Goal: Check status: Check status

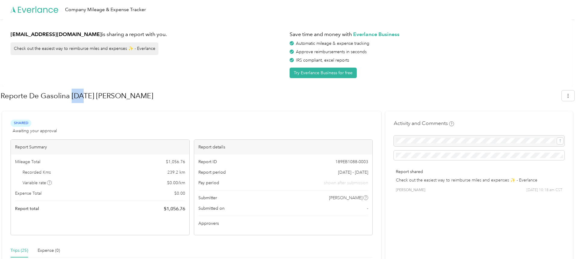
drag, startPoint x: 72, startPoint y: 95, endPoint x: 83, endPoint y: 95, distance: 10.5
click at [83, 95] on h1 "Reporte De Gasolina [DATE] [PERSON_NAME]" at bounding box center [279, 96] width 557 height 14
click at [94, 97] on h1 "Reporte De Gasolina [DATE] [PERSON_NAME]" at bounding box center [279, 96] width 557 height 14
drag, startPoint x: 91, startPoint y: 95, endPoint x: 100, endPoint y: 97, distance: 9.5
click at [99, 96] on h1 "Reporte De Gasolina [DATE] [PERSON_NAME]" at bounding box center [279, 96] width 557 height 14
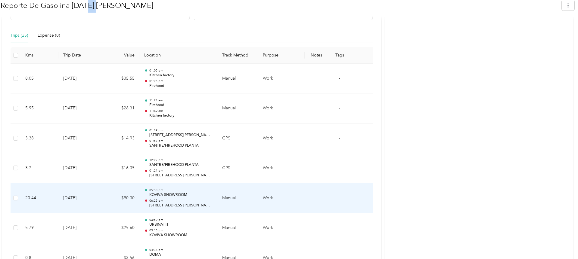
scroll to position [216, 0]
click at [203, 201] on p "06:25 pm" at bounding box center [180, 200] width 63 height 4
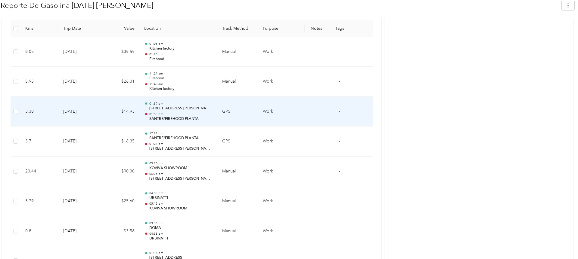
scroll to position [244, 0]
drag, startPoint x: 164, startPoint y: 108, endPoint x: 158, endPoint y: 109, distance: 6.4
click at [164, 108] on p "[STREET_ADDRESS][PERSON_NAME][PERSON_NAME]" at bounding box center [180, 106] width 63 height 5
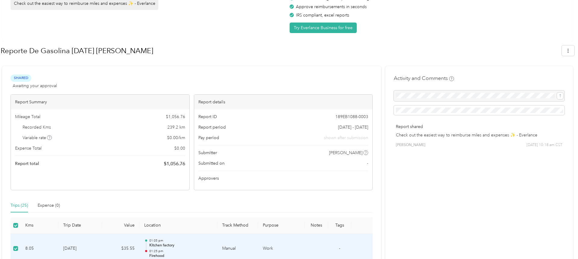
scroll to position [46, 0]
click at [429, 97] on div at bounding box center [479, 95] width 171 height 11
click at [49, 205] on div "Expense (0)" at bounding box center [49, 205] width 22 height 7
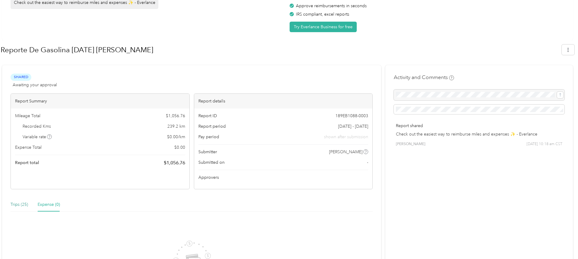
click at [22, 205] on div "Trips (25)" at bounding box center [19, 205] width 17 height 7
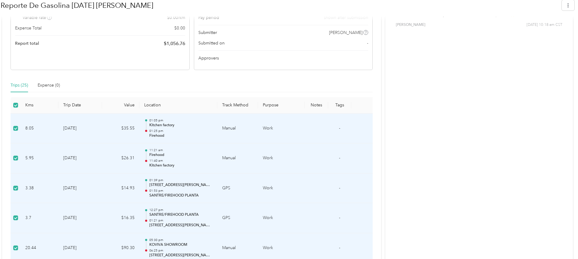
scroll to position [167, 0]
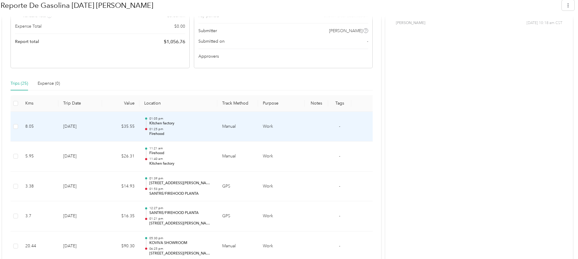
click at [157, 127] on p "01:25 pm" at bounding box center [180, 129] width 63 height 4
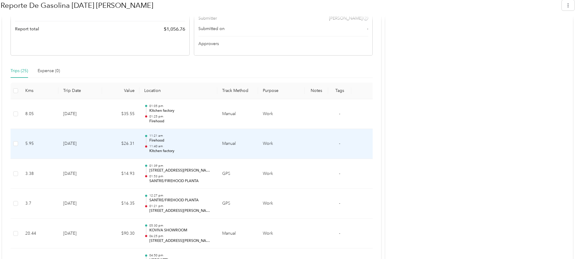
scroll to position [181, 0]
drag, startPoint x: 155, startPoint y: 148, endPoint x: 152, endPoint y: 154, distance: 6.2
click at [154, 148] on p "Kitchen factory" at bounding box center [180, 149] width 63 height 5
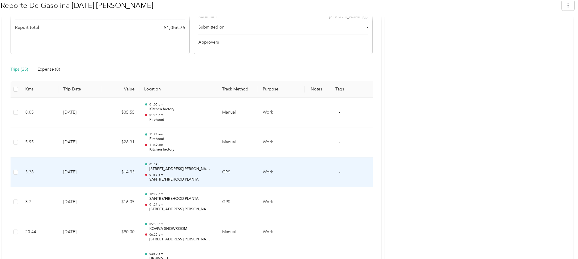
click at [150, 170] on p "[STREET_ADDRESS][PERSON_NAME][PERSON_NAME]" at bounding box center [180, 169] width 63 height 5
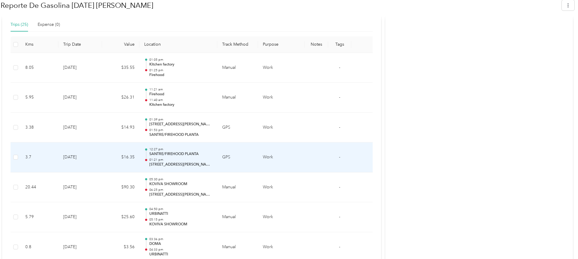
scroll to position [229, 0]
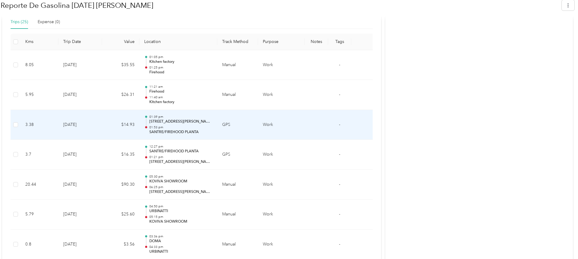
click at [135, 123] on td "$14.93" at bounding box center [120, 125] width 37 height 30
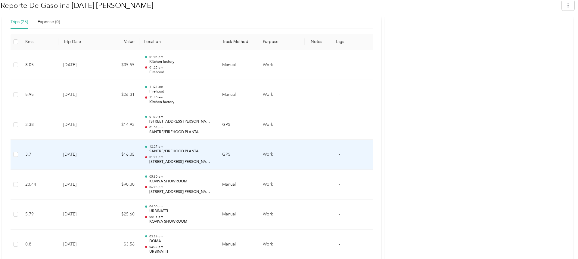
drag, startPoint x: 156, startPoint y: 155, endPoint x: 158, endPoint y: 153, distance: 3.3
click at [155, 155] on div "12:27 pm SANTRE/FIREHOOD PLANTA 01:21 pm 606, Calle Licenciado Benito Juárez, S…" at bounding box center [180, 155] width 63 height 20
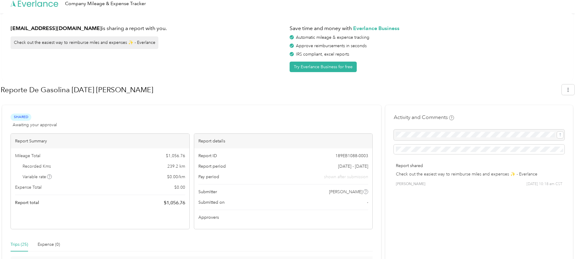
scroll to position [0, 0]
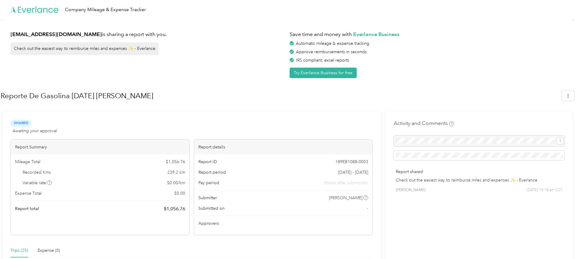
click at [112, 47] on div "Check out the easiest way to reimburse miles and expenses ✨ - Everlance" at bounding box center [85, 48] width 148 height 13
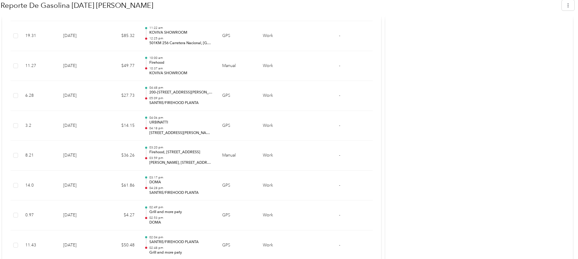
scroll to position [787, 0]
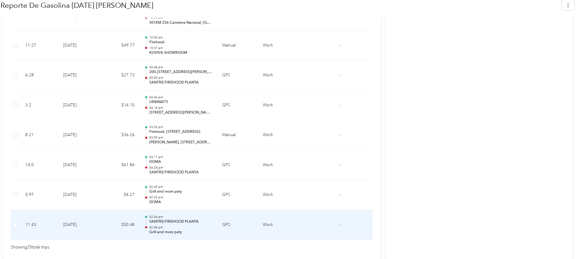
click at [213, 223] on td "02:04 pm SANTRE/FIREHOOD PLANTA 02:48 pm Grill and more paty" at bounding box center [178, 225] width 78 height 30
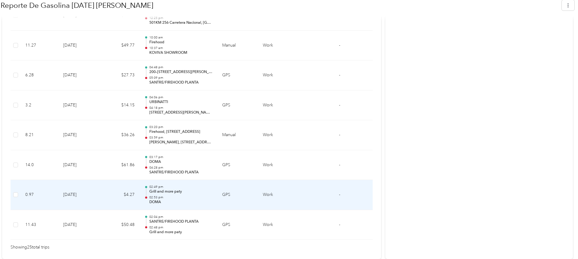
drag, startPoint x: 246, startPoint y: 194, endPoint x: 260, endPoint y: 190, distance: 14.7
click at [247, 193] on td "GPS" at bounding box center [237, 195] width 41 height 30
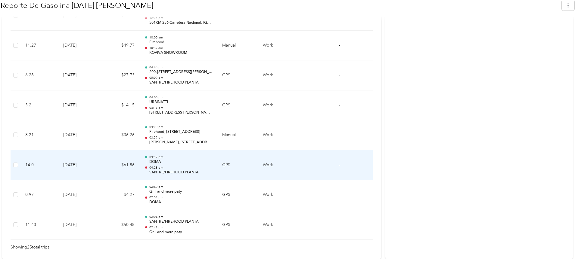
click at [291, 165] on td "Work" at bounding box center [281, 165] width 47 height 30
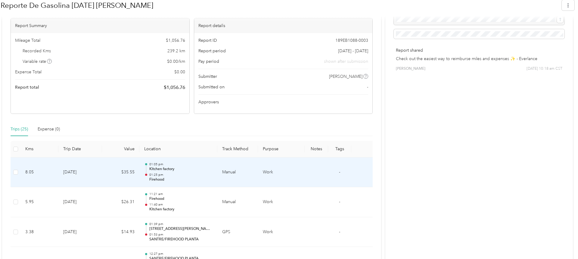
click at [315, 175] on td at bounding box center [315, 173] width 23 height 30
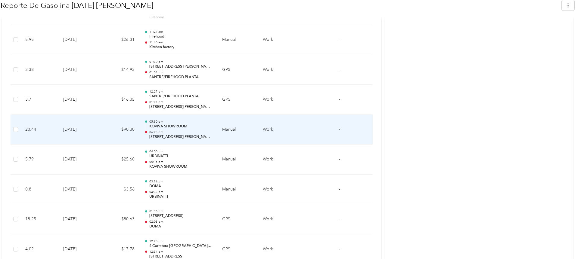
scroll to position [284, 0]
click at [35, 133] on td "20.44" at bounding box center [39, 130] width 38 height 30
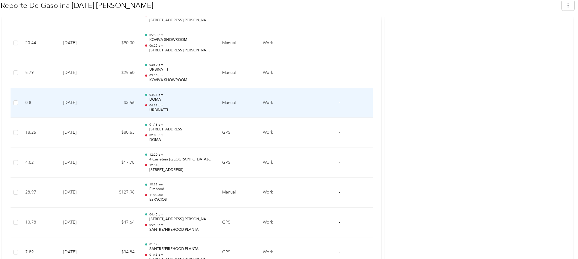
scroll to position [373, 0]
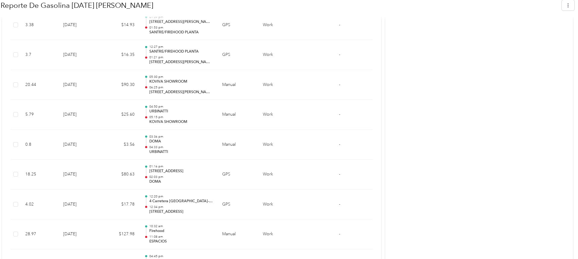
scroll to position [329, 0]
